Goal: Task Accomplishment & Management: Manage account settings

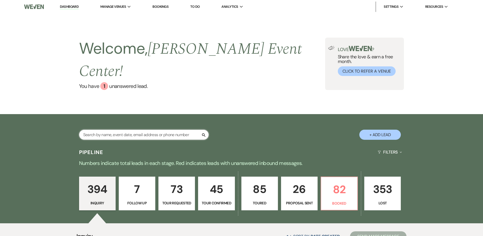
click at [142, 130] on input "text" at bounding box center [144, 135] width 130 height 10
paste input "Dajhavetta"
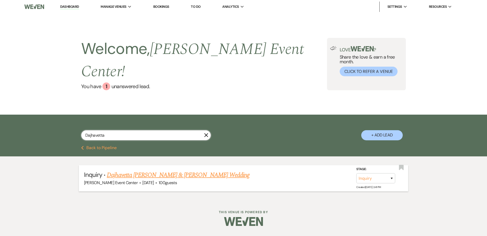
type input "Dajhavetta"
click at [144, 170] on link "Dajhavetta Turner & Alexander Griffin's Wedding" at bounding box center [178, 174] width 143 height 9
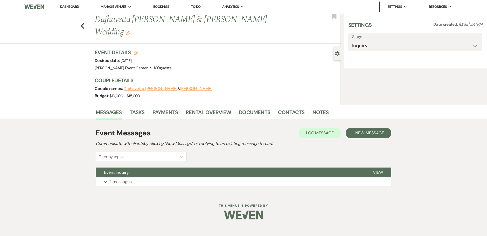
select select "5"
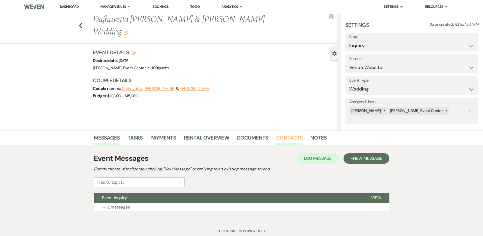
click at [290, 136] on link "Contacts" at bounding box center [289, 138] width 27 height 11
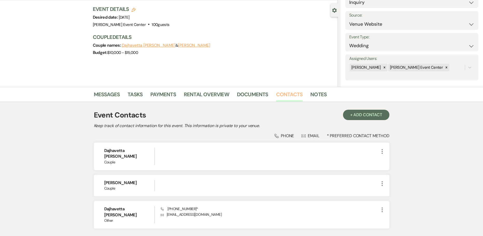
scroll to position [70, 0]
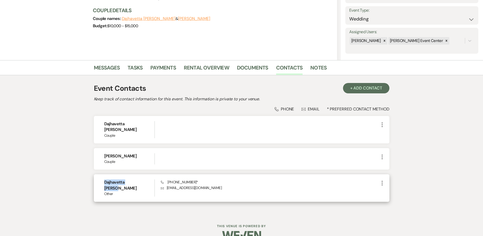
drag, startPoint x: 101, startPoint y: 177, endPoint x: 142, endPoint y: 176, distance: 40.9
click at [142, 176] on div "Dajhavetta Turner Other Phone (682) 240-3953 * Envelope dajhavettaturner@gmail.…" at bounding box center [241, 187] width 295 height 27
click at [142, 179] on h6 "Dajhavetta Turner" at bounding box center [129, 185] width 51 height 12
drag, startPoint x: 140, startPoint y: 177, endPoint x: 94, endPoint y: 181, distance: 46.8
click at [94, 181] on div "Dajhavetta Turner Other Phone (682) 240-3953 * Envelope dajhavettaturner@gmail.…" at bounding box center [241, 187] width 295 height 27
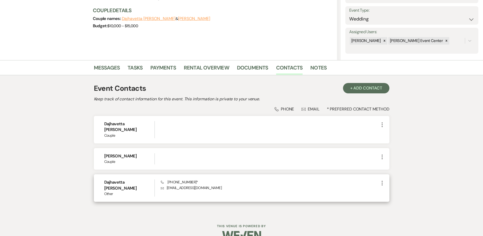
click at [123, 179] on h6 "Dajhavetta Turner" at bounding box center [129, 185] width 51 height 12
click at [316, 69] on link "Notes" at bounding box center [318, 68] width 16 height 11
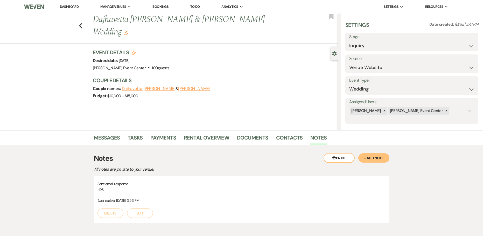
click at [373, 159] on button "+ Add Note" at bounding box center [373, 157] width 31 height 9
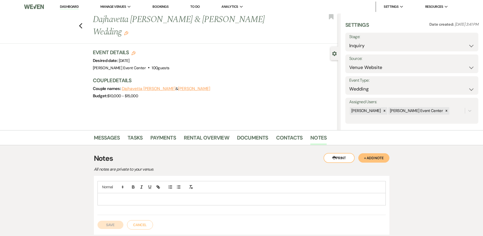
click at [266, 198] on p at bounding box center [242, 199] width 280 height 6
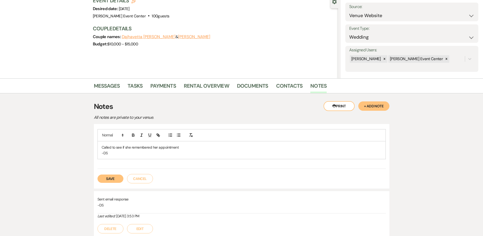
click at [110, 178] on button "Save" at bounding box center [110, 178] width 26 height 8
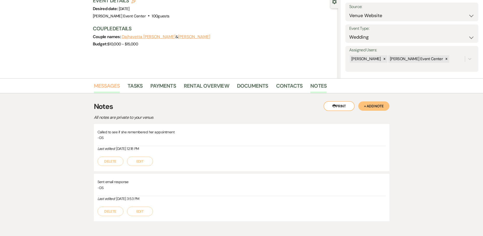
click at [111, 87] on link "Messages" at bounding box center [107, 87] width 26 height 11
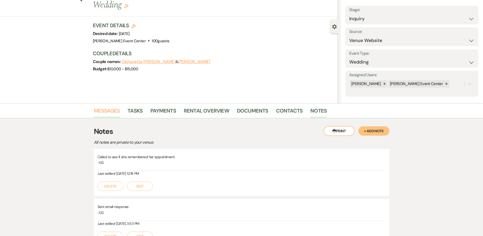
scroll to position [17, 0]
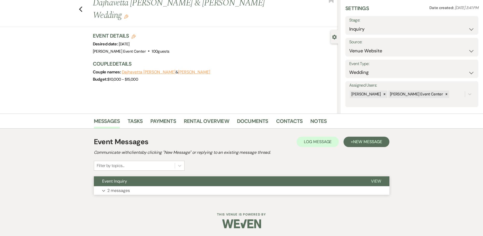
click at [116, 188] on p "2 messages" at bounding box center [118, 190] width 23 height 7
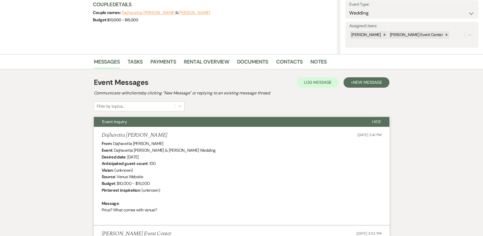
scroll to position [50, 0]
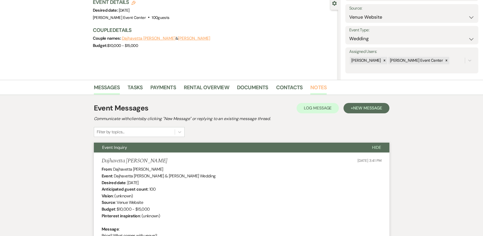
click at [318, 87] on link "Notes" at bounding box center [318, 88] width 16 height 11
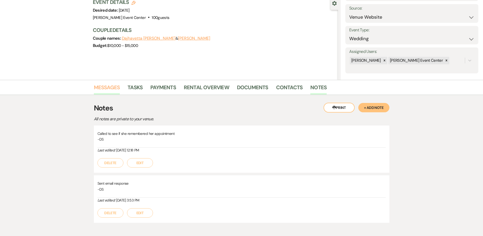
click at [104, 90] on link "Messages" at bounding box center [107, 88] width 26 height 11
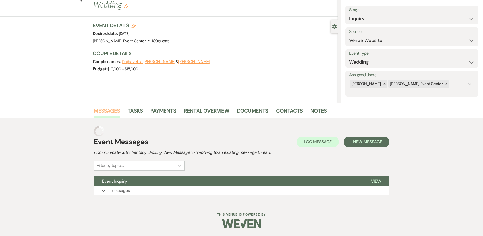
scroll to position [17, 0]
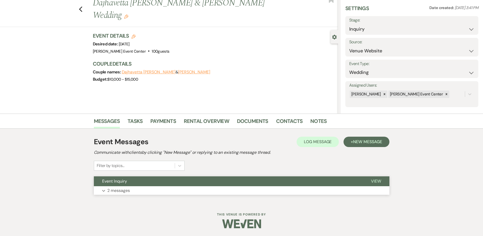
click at [122, 188] on p "2 messages" at bounding box center [118, 190] width 23 height 7
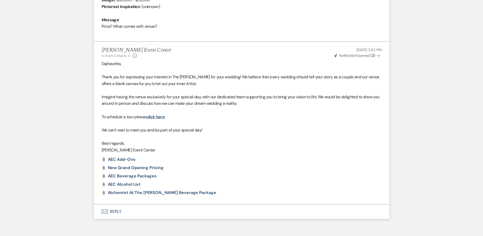
scroll to position [283, 0]
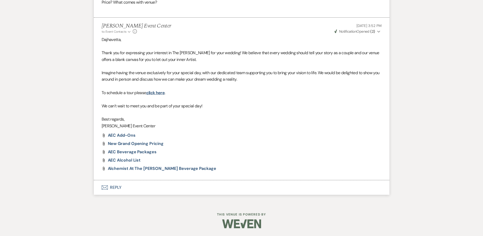
click at [119, 184] on button "Envelope Reply" at bounding box center [241, 187] width 295 height 15
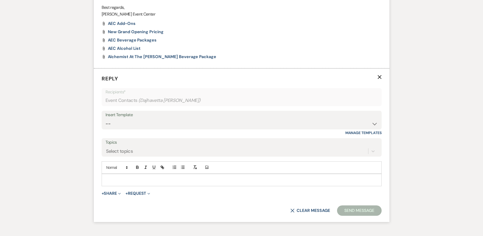
scroll to position [401, 0]
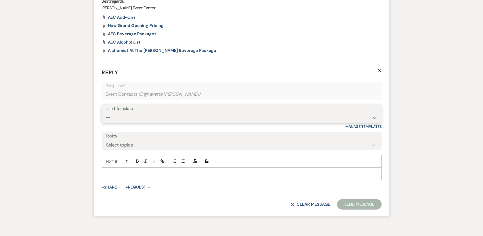
click at [233, 113] on select "-- Weven Planning Portal Introduction (Booked Events) Initial Inquiry Response …" at bounding box center [241, 117] width 272 height 10
select select "5577"
click at [105, 112] on select "-- Weven Planning Portal Introduction (Booked Events) Initial Inquiry Response …" at bounding box center [241, 117] width 272 height 10
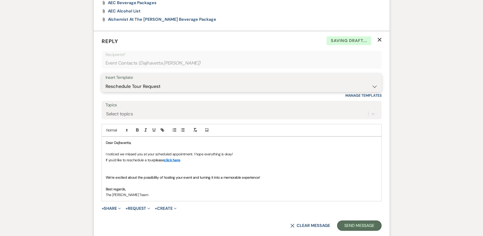
scroll to position [481, 0]
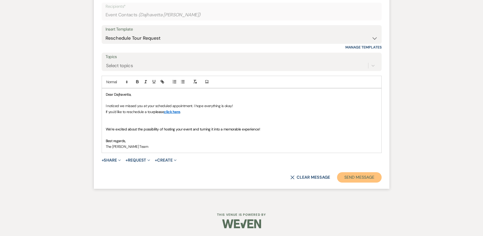
click at [356, 179] on button "Send Message" at bounding box center [359, 177] width 44 height 10
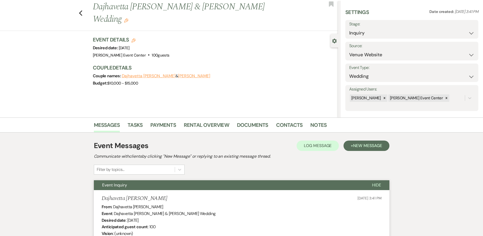
scroll to position [0, 0]
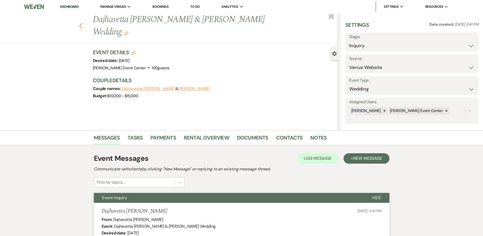
click at [82, 23] on icon "Previous" at bounding box center [81, 26] width 4 height 6
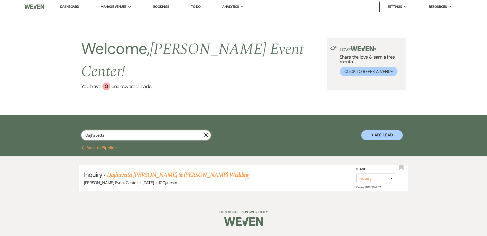
drag, startPoint x: 107, startPoint y: 123, endPoint x: 56, endPoint y: 121, distance: 51.1
click at [69, 124] on div "Dajhavetta X + Add Lead" at bounding box center [243, 130] width 373 height 27
type input "people"
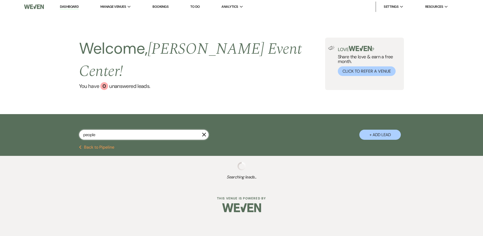
select select "8"
select select "9"
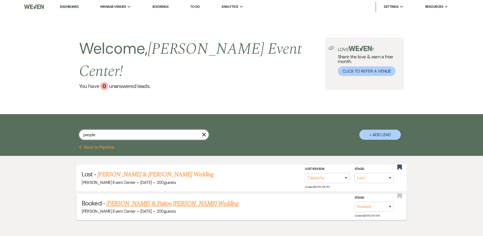
type input "people"
click at [163, 199] on link "William Peoples & Paiton Maples's Wedding" at bounding box center [172, 203] width 132 height 9
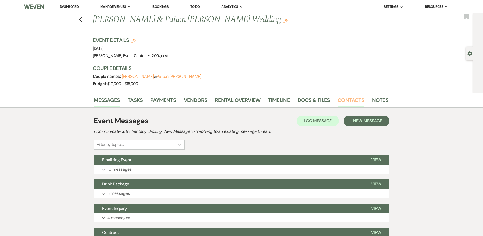
click at [345, 101] on link "Contacts" at bounding box center [350, 101] width 27 height 11
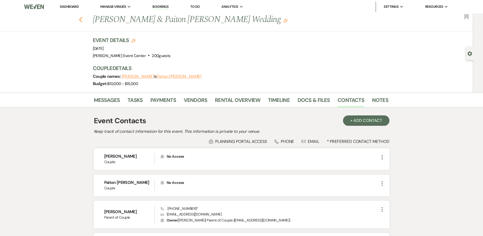
click at [82, 19] on use "button" at bounding box center [80, 20] width 3 height 6
select select "8"
select select "9"
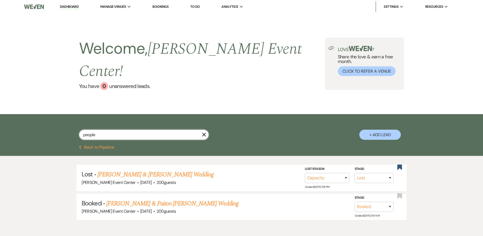
drag, startPoint x: 100, startPoint y: 121, endPoint x: 15, endPoint y: 105, distance: 86.8
click at [41, 114] on div "people X + Add Lead" at bounding box center [241, 129] width 483 height 31
type input "pastor"
select select "8"
select select "4"
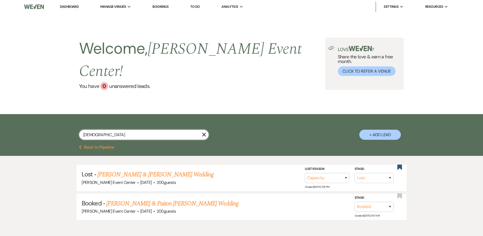
select select "8"
select select "6"
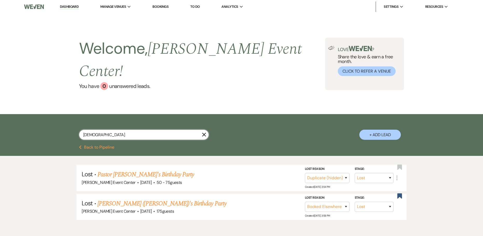
click at [0, 115] on html "Dashboard Manage Venues Expand Artis Event Center Bookings To Do Analytics Expa…" at bounding box center [241, 131] width 483 height 262
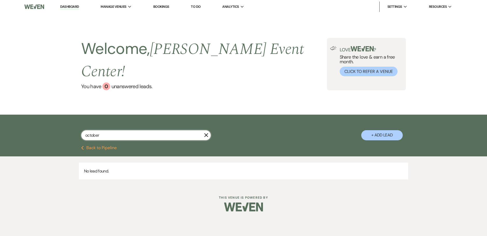
click at [111, 130] on input "october" at bounding box center [146, 135] width 130 height 10
drag, startPoint x: 122, startPoint y: 120, endPoint x: -6, endPoint y: 122, distance: 128.0
click at [0, 122] on html "Dashboard Manage Venues Expand Artis Event Center Bookings To Do Analytics Expa…" at bounding box center [243, 109] width 487 height 219
type input "october"
click at [108, 146] on div "Previous Back to Pipeline" at bounding box center [243, 151] width 487 height 11
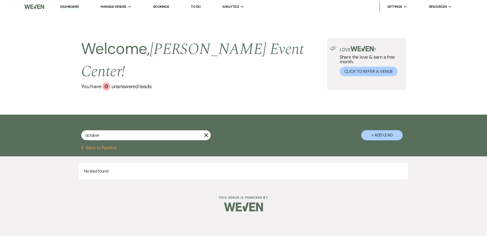
click at [107, 146] on button "Previous Back to Pipeline" at bounding box center [99, 148] width 36 height 4
click at [43, 115] on div "october X + Add Lead" at bounding box center [243, 130] width 487 height 31
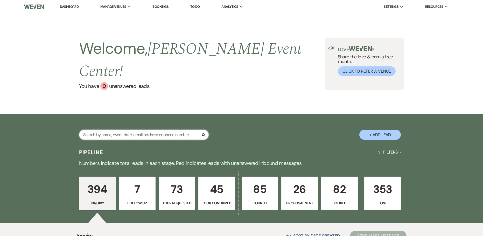
click at [133, 130] on input "text" at bounding box center [144, 135] width 130 height 10
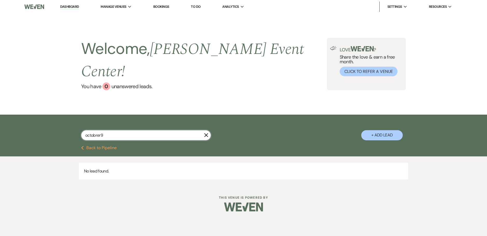
click at [99, 130] on input "octobrer9" at bounding box center [146, 135] width 130 height 10
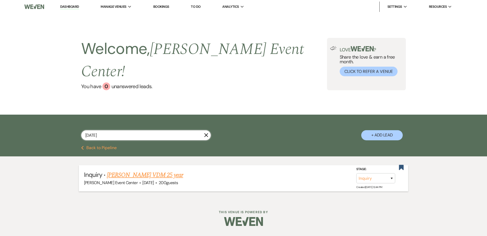
type input "october 9"
click at [123, 170] on link "Ardina Colby's VDM 25 year" at bounding box center [145, 174] width 76 height 9
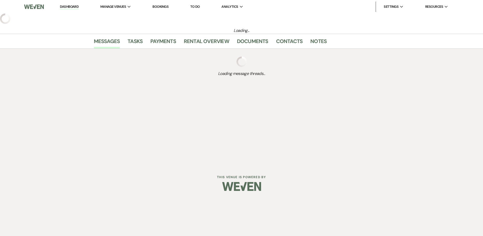
select select "5"
select select "13"
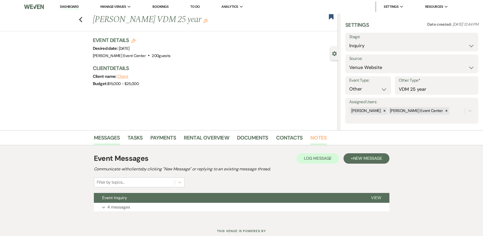
click at [310, 136] on link "Notes" at bounding box center [318, 138] width 16 height 11
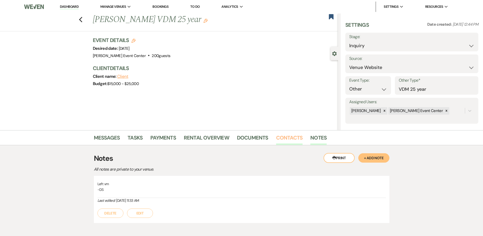
click at [297, 139] on link "Contacts" at bounding box center [289, 138] width 27 height 11
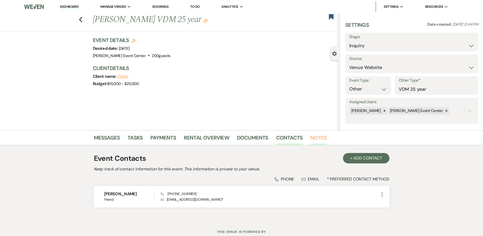
click at [314, 135] on link "Notes" at bounding box center [318, 138] width 16 height 11
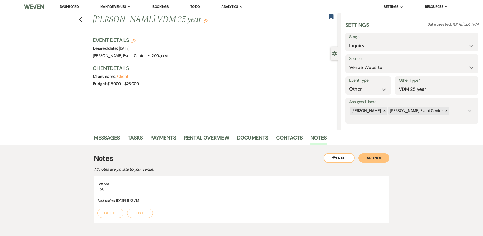
click at [369, 156] on button "+ Add Note" at bounding box center [373, 157] width 31 height 9
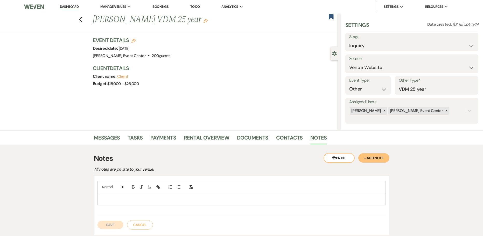
click at [200, 199] on p at bounding box center [242, 199] width 280 height 6
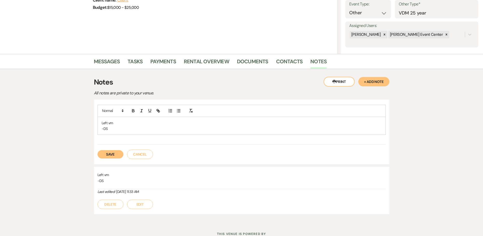
scroll to position [78, 0]
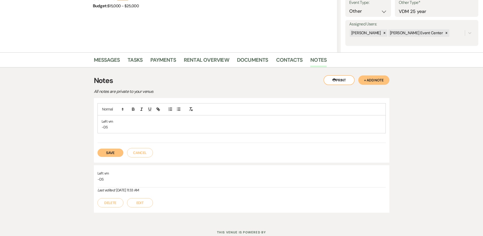
click at [110, 153] on button "Save" at bounding box center [110, 152] width 26 height 8
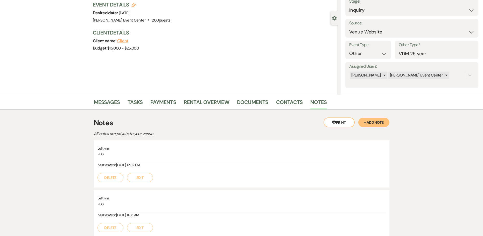
scroll to position [0, 0]
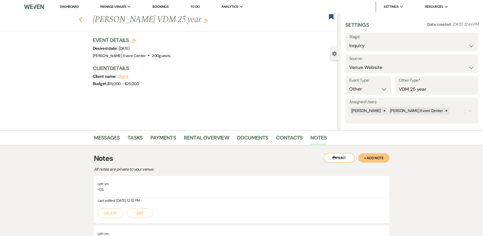
click at [81, 20] on icon "Previous" at bounding box center [81, 20] width 4 height 6
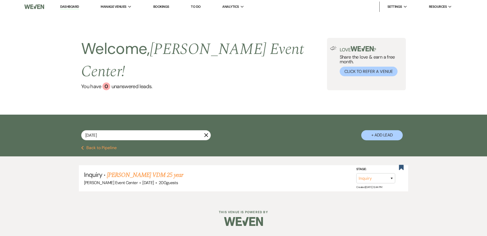
click at [65, 10] on li "Dashboard" at bounding box center [70, 7] width 24 height 10
click at [66, 8] on link "Dashboard" at bounding box center [69, 6] width 19 height 5
click at [205, 133] on icon "X" at bounding box center [206, 135] width 4 height 4
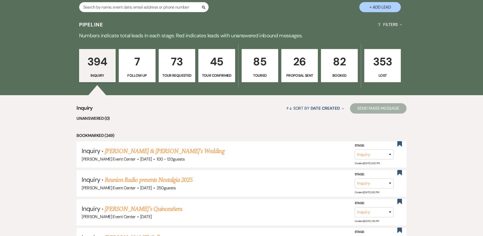
scroll to position [130, 0]
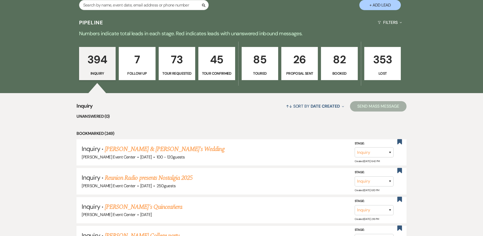
click at [261, 54] on p "85" at bounding box center [260, 59] width 30 height 17
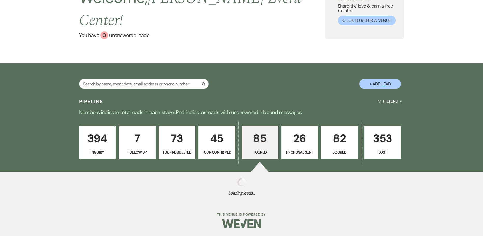
select select "5"
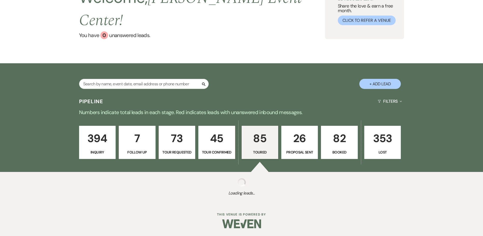
select select "5"
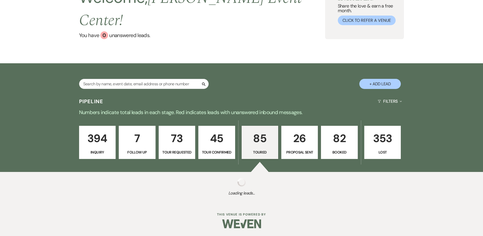
select select "5"
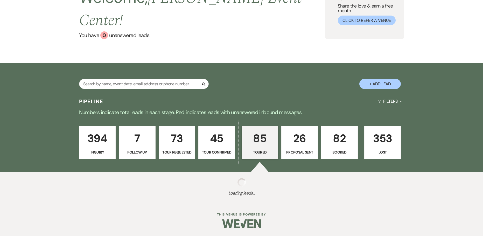
select select "5"
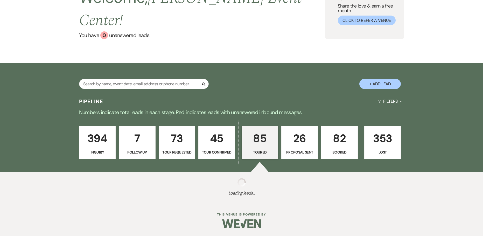
select select "5"
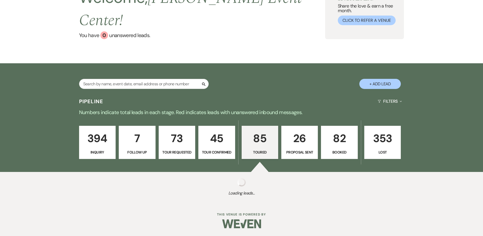
select select "5"
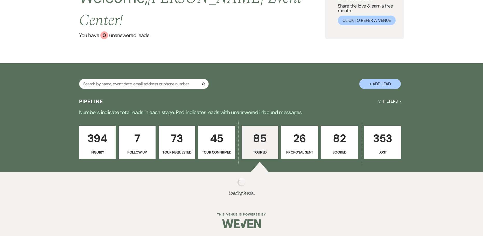
select select "5"
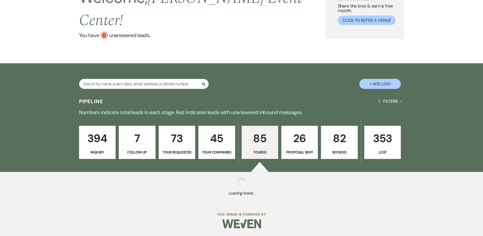
select select "5"
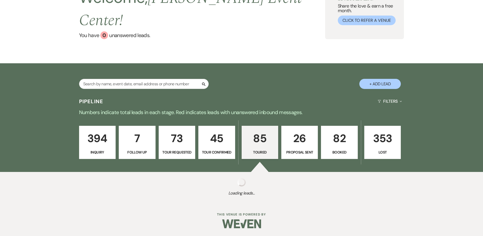
select select "5"
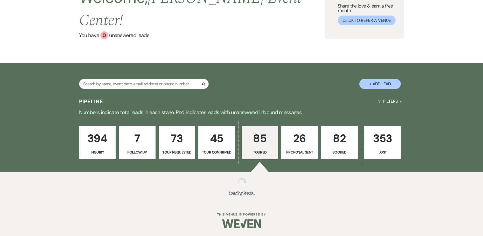
select select "5"
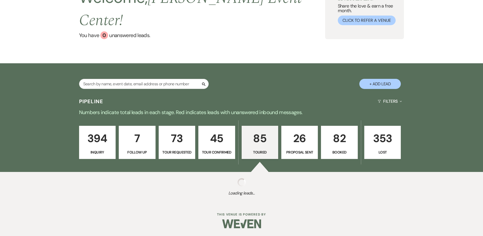
select select "5"
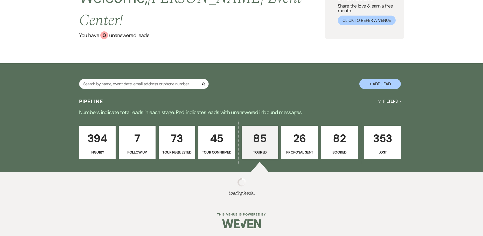
select select "5"
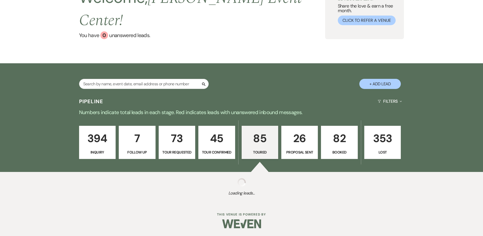
select select "5"
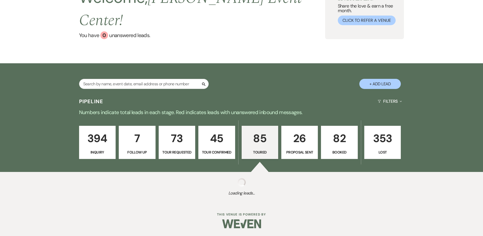
select select "5"
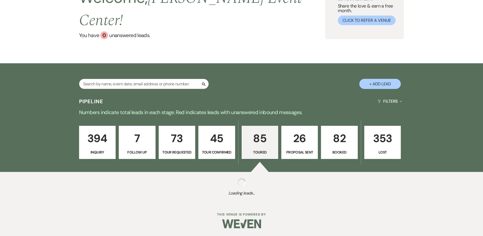
select select "5"
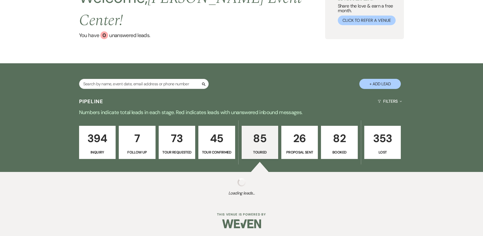
select select "5"
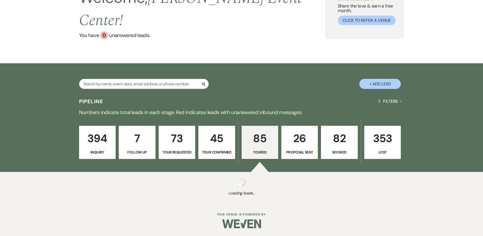
select select "5"
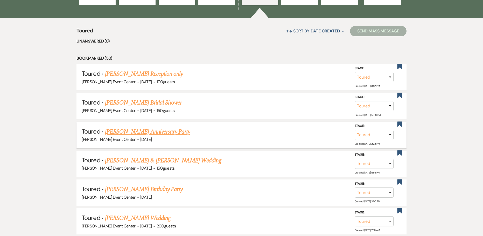
scroll to position [207, 0]
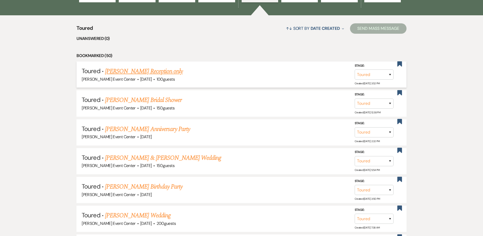
click at [135, 67] on link "LaGale Hull's Reception only" at bounding box center [144, 71] width 78 height 9
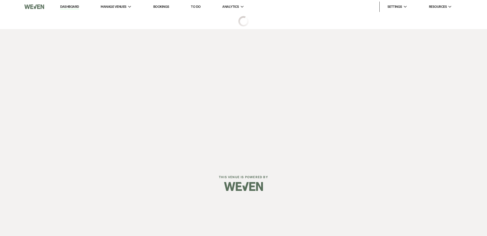
select select "5"
select select "23"
select select "13"
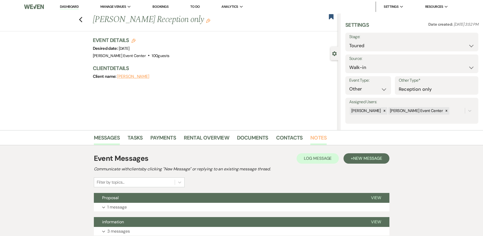
click at [319, 137] on link "Notes" at bounding box center [318, 138] width 16 height 11
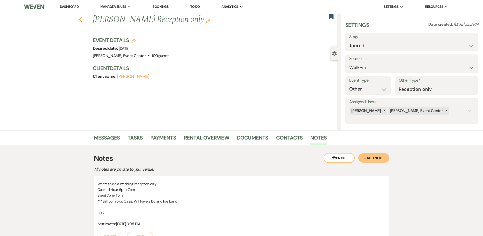
click at [82, 18] on use "button" at bounding box center [80, 20] width 3 height 6
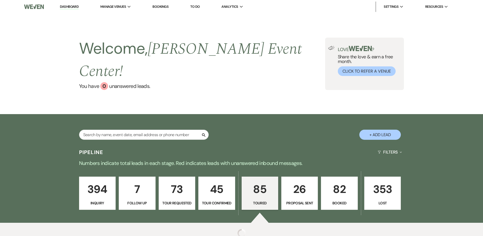
select select "5"
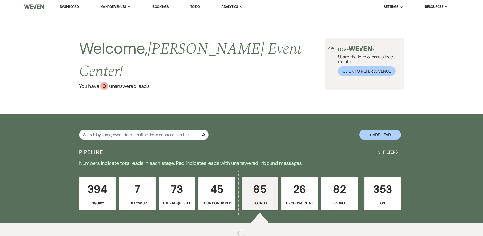
select select "5"
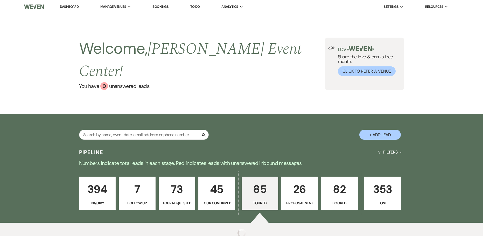
select select "5"
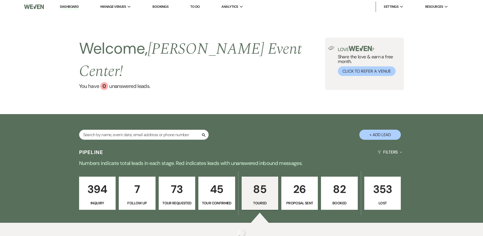
select select "5"
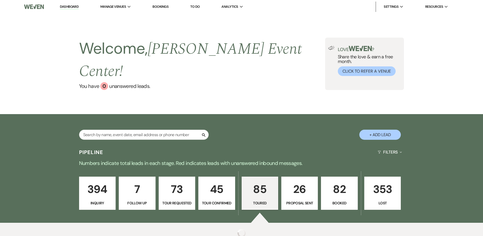
select select "5"
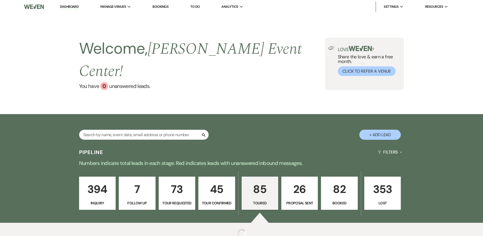
select select "5"
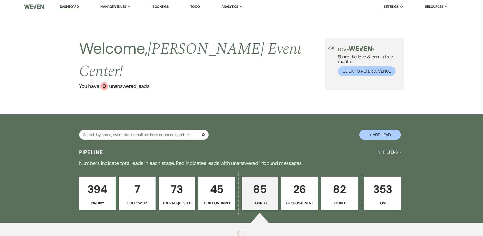
select select "5"
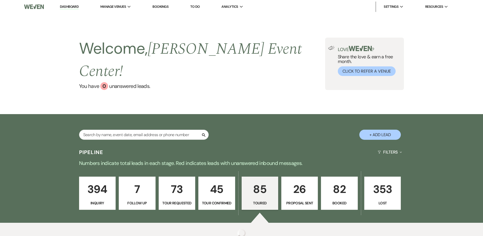
select select "5"
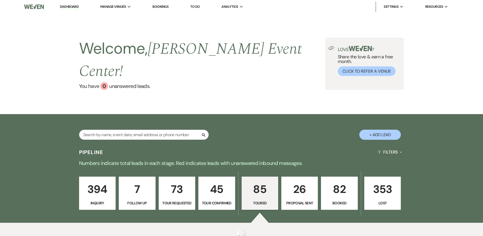
select select "5"
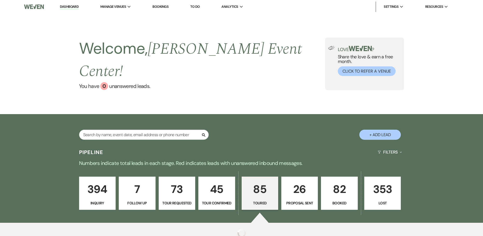
select select "5"
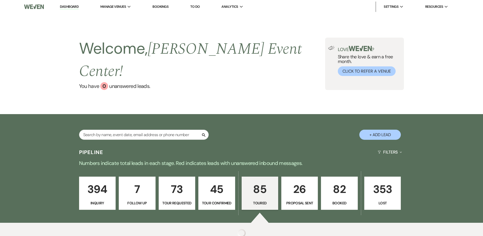
select select "5"
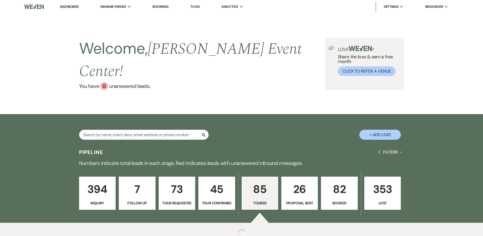
select select "5"
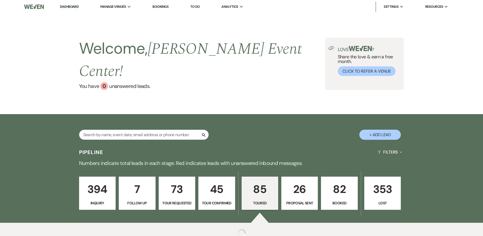
select select "5"
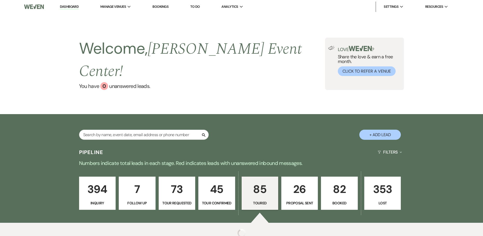
select select "5"
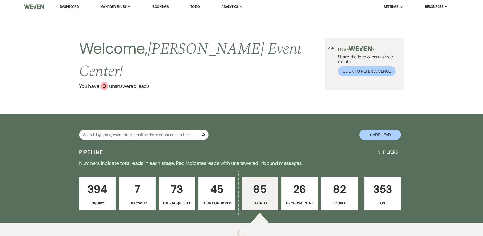
select select "5"
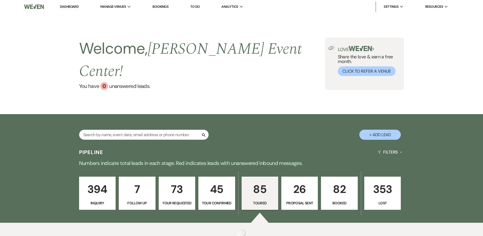
select select "5"
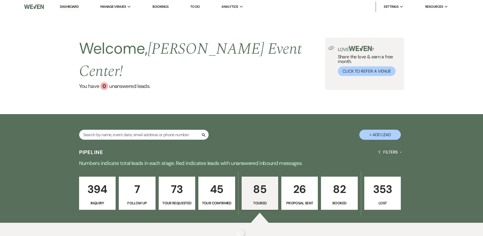
select select "5"
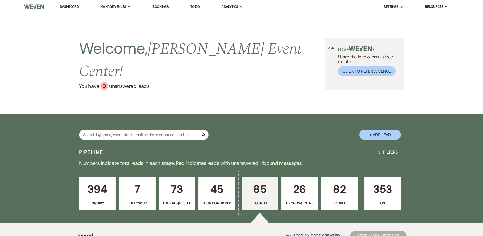
click at [36, 6] on img at bounding box center [34, 6] width 20 height 11
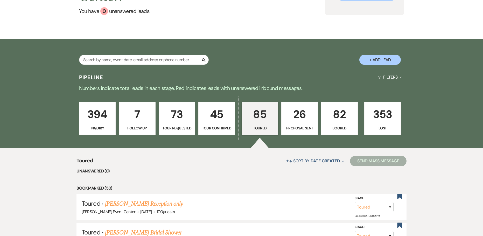
scroll to position [26, 0]
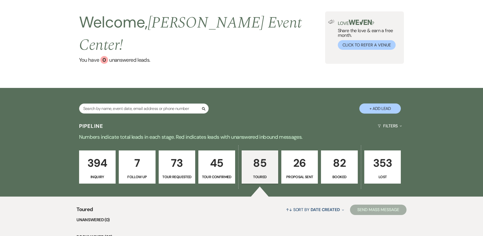
scroll to position [26, 0]
click at [119, 104] on input "text" at bounding box center [144, 109] width 130 height 10
click at [252, 93] on div "Search + Add Lead" at bounding box center [241, 104] width 373 height 27
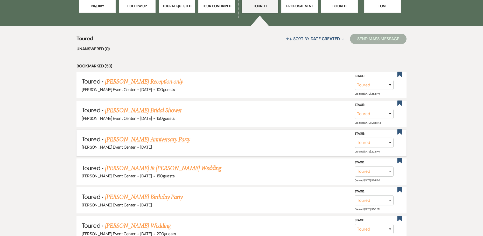
scroll to position [207, 0]
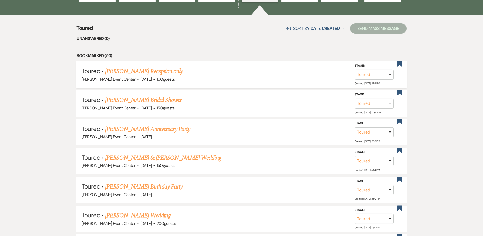
click at [129, 67] on link "LaGale Hull's Reception only" at bounding box center [144, 71] width 78 height 9
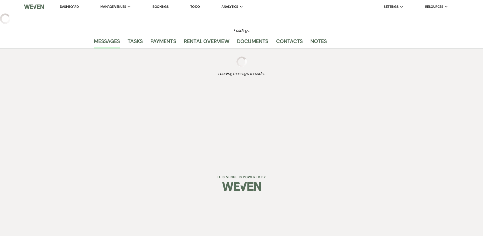
select select "5"
select select "23"
select select "13"
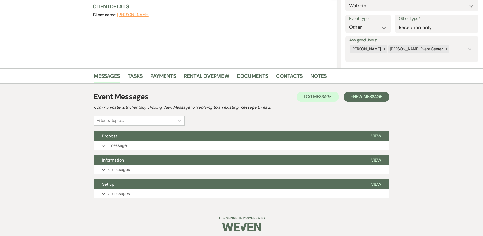
scroll to position [65, 0]
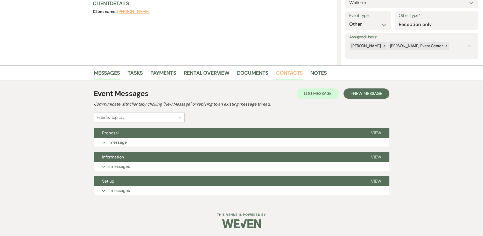
click at [293, 74] on link "Contacts" at bounding box center [289, 74] width 27 height 11
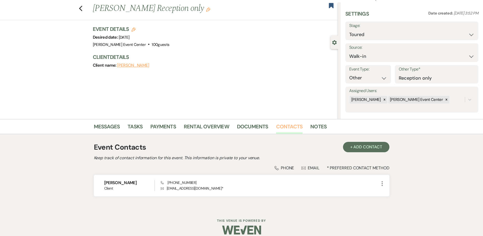
scroll to position [17, 0]
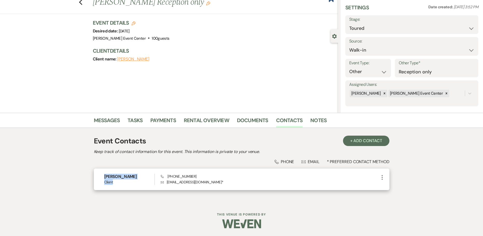
drag, startPoint x: 119, startPoint y: 182, endPoint x: 101, endPoint y: 174, distance: 19.4
click at [101, 174] on div "LaGale Hull Client Phone (469) 558-9550 Envelope hulllagale@gmail.com * More" at bounding box center [241, 179] width 295 height 22
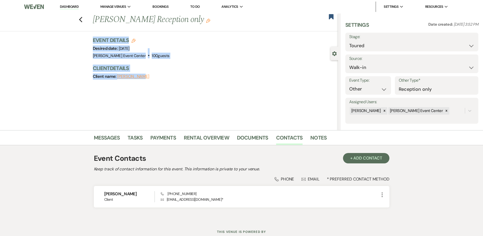
drag, startPoint x: 91, startPoint y: 36, endPoint x: 229, endPoint y: 131, distance: 167.2
click at [229, 130] on main "Previous LaGale Hull's Reception only Edit Bookmark Gear Settings Settings Date…" at bounding box center [241, 116] width 483 height 206
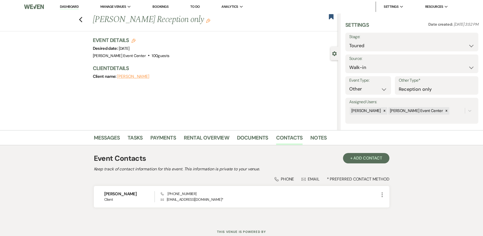
click at [332, 144] on ul "Messages Tasks Payments Rental Overview Documents Contacts Notes" at bounding box center [241, 138] width 295 height 12
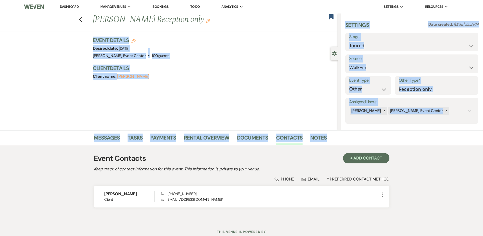
drag, startPoint x: 335, startPoint y: 141, endPoint x: 44, endPoint y: 42, distance: 307.3
click at [44, 42] on main "Previous LaGale Hull's Reception only Edit Bookmark Gear Settings Settings Date…" at bounding box center [241, 116] width 483 height 206
click at [91, 95] on div "Previous LaGale Hull's Reception only Edit Bookmark Gear Settings Settings Date…" at bounding box center [169, 71] width 338 height 117
